Goal: Navigation & Orientation: Find specific page/section

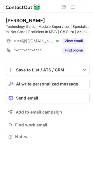
scroll to position [132, 93]
click at [81, 8] on span at bounding box center [82, 7] width 5 height 5
